Goal: Task Accomplishment & Management: Manage account settings

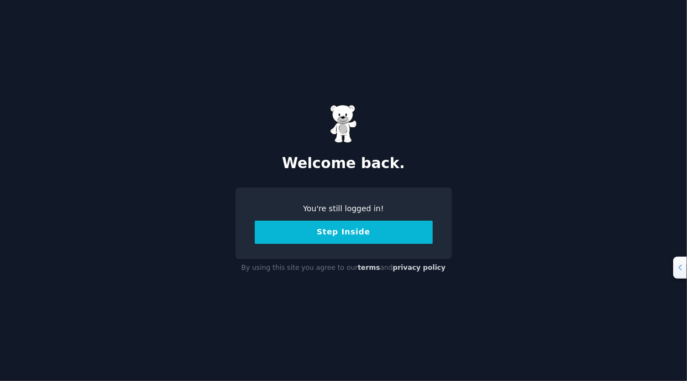
click at [332, 227] on button "Step Inside" at bounding box center [344, 232] width 178 height 23
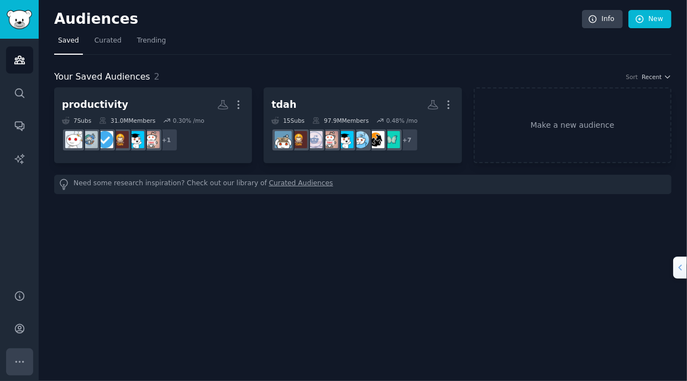
click at [19, 362] on icon "Sidebar" at bounding box center [19, 361] width 8 height 1
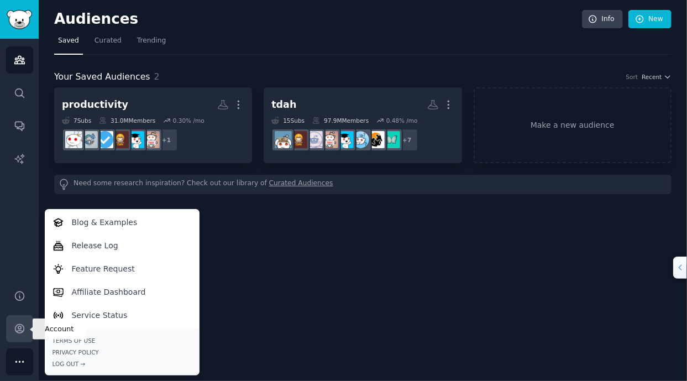
click at [23, 328] on icon "Sidebar" at bounding box center [19, 329] width 9 height 9
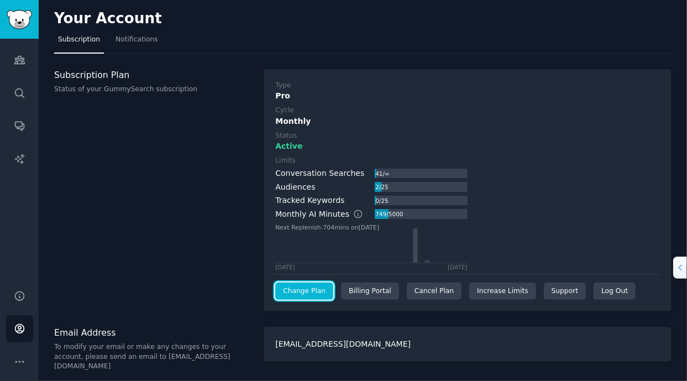
click at [325, 286] on link "Change Plan" at bounding box center [304, 292] width 58 height 18
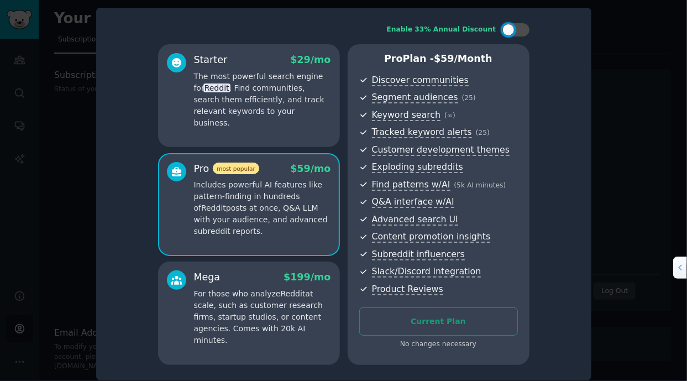
click at [632, 210] on div at bounding box center [343, 190] width 687 height 381
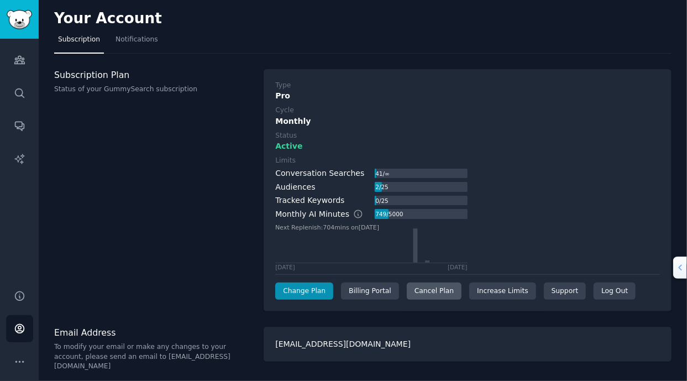
click at [414, 290] on div "Cancel Plan" at bounding box center [434, 292] width 55 height 18
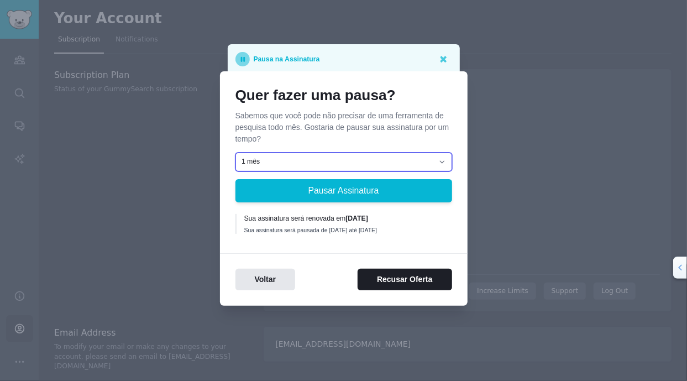
click at [377, 156] on select "1 mês 2 meses 3 meses Escolha uma data personalizada para reiniciar" at bounding box center [344, 162] width 217 height 19
click at [380, 139] on p "Sabemos que você pode não precisar de uma ferramenta de pesquisa todo mês. Gost…" at bounding box center [344, 127] width 217 height 35
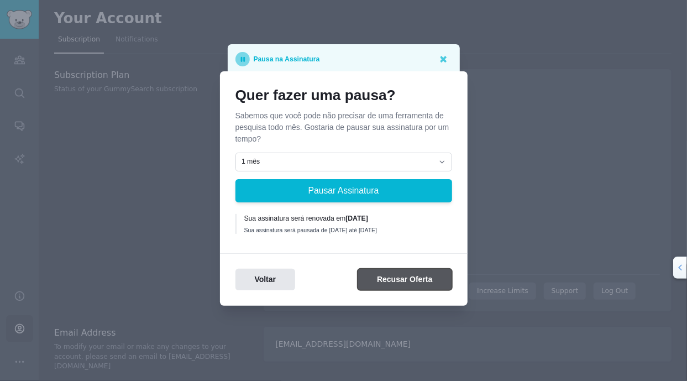
click at [385, 286] on button "Recusar Oferta" at bounding box center [405, 280] width 94 height 22
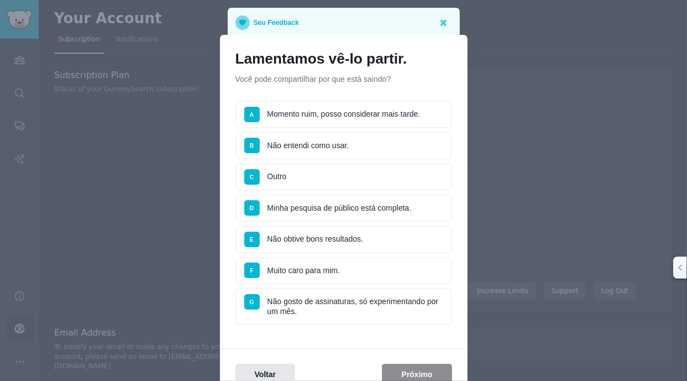
click at [353, 241] on li "E Não obtive bons resultados." at bounding box center [344, 240] width 217 height 28
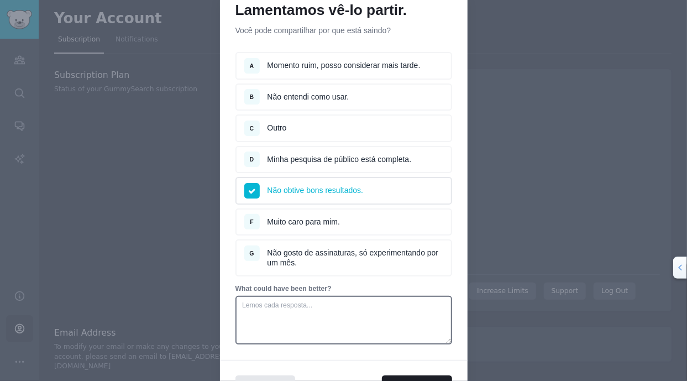
scroll to position [111, 0]
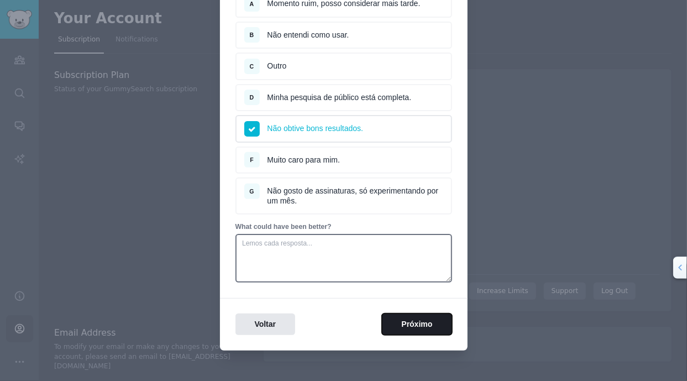
click at [383, 326] on button "Próximo" at bounding box center [417, 325] width 70 height 22
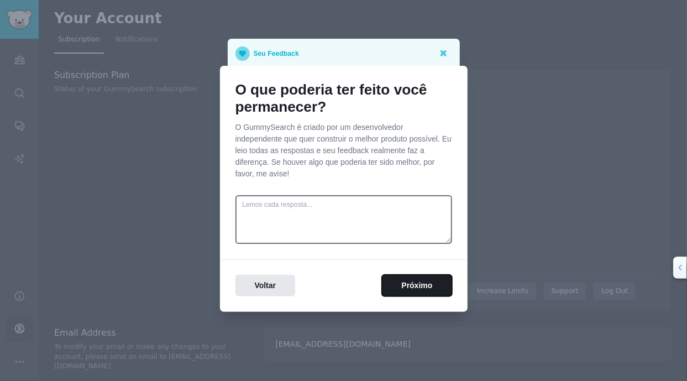
scroll to position [0, 0]
click at [388, 288] on button "Próximo" at bounding box center [417, 286] width 70 height 22
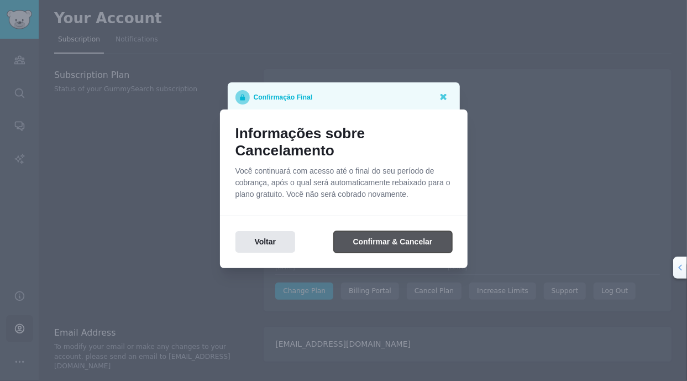
click at [375, 241] on button "Confirmar & Cancelar" at bounding box center [393, 242] width 118 height 22
